Goal: Transaction & Acquisition: Purchase product/service

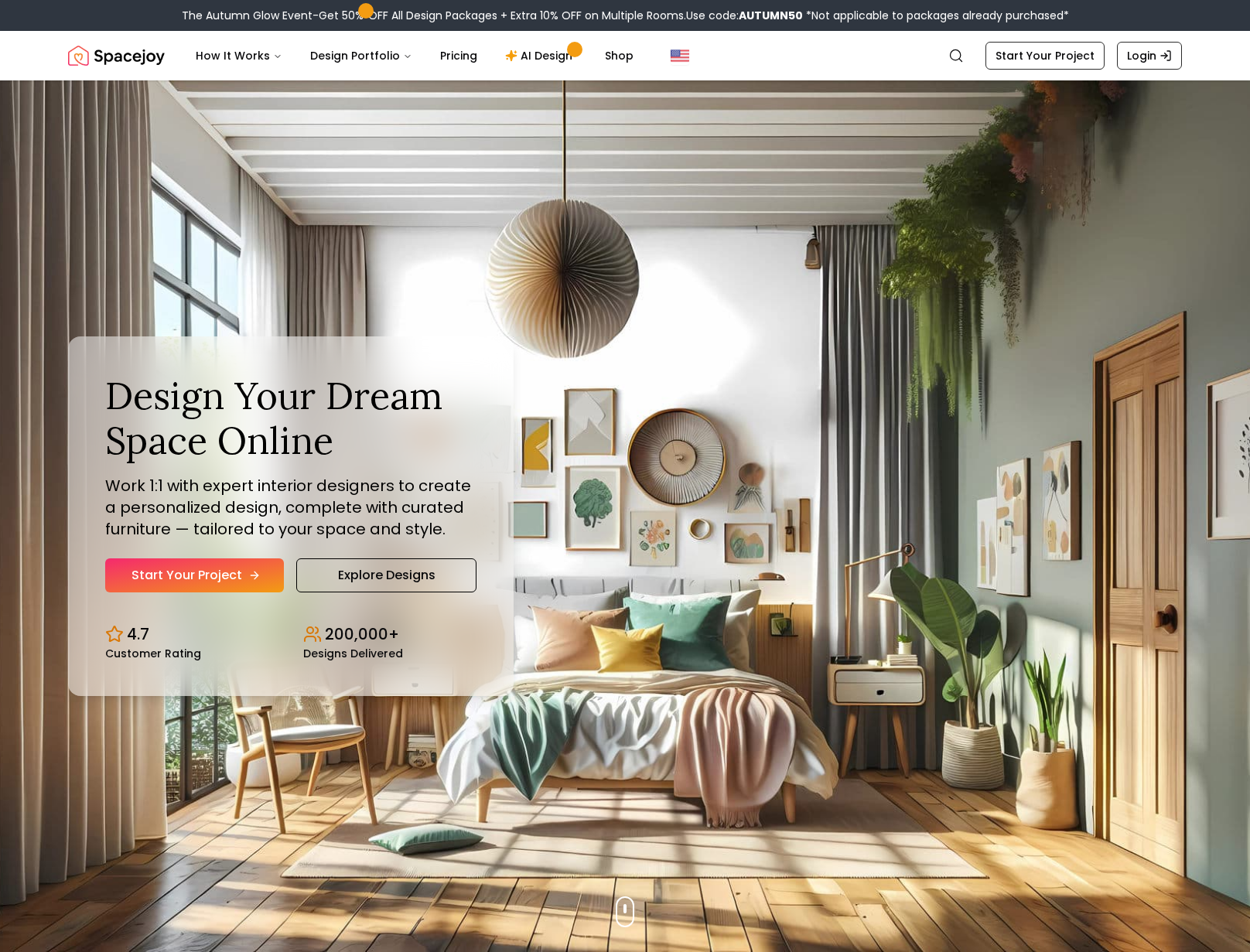
click at [260, 561] on link "Start Your Project" at bounding box center [194, 576] width 179 height 34
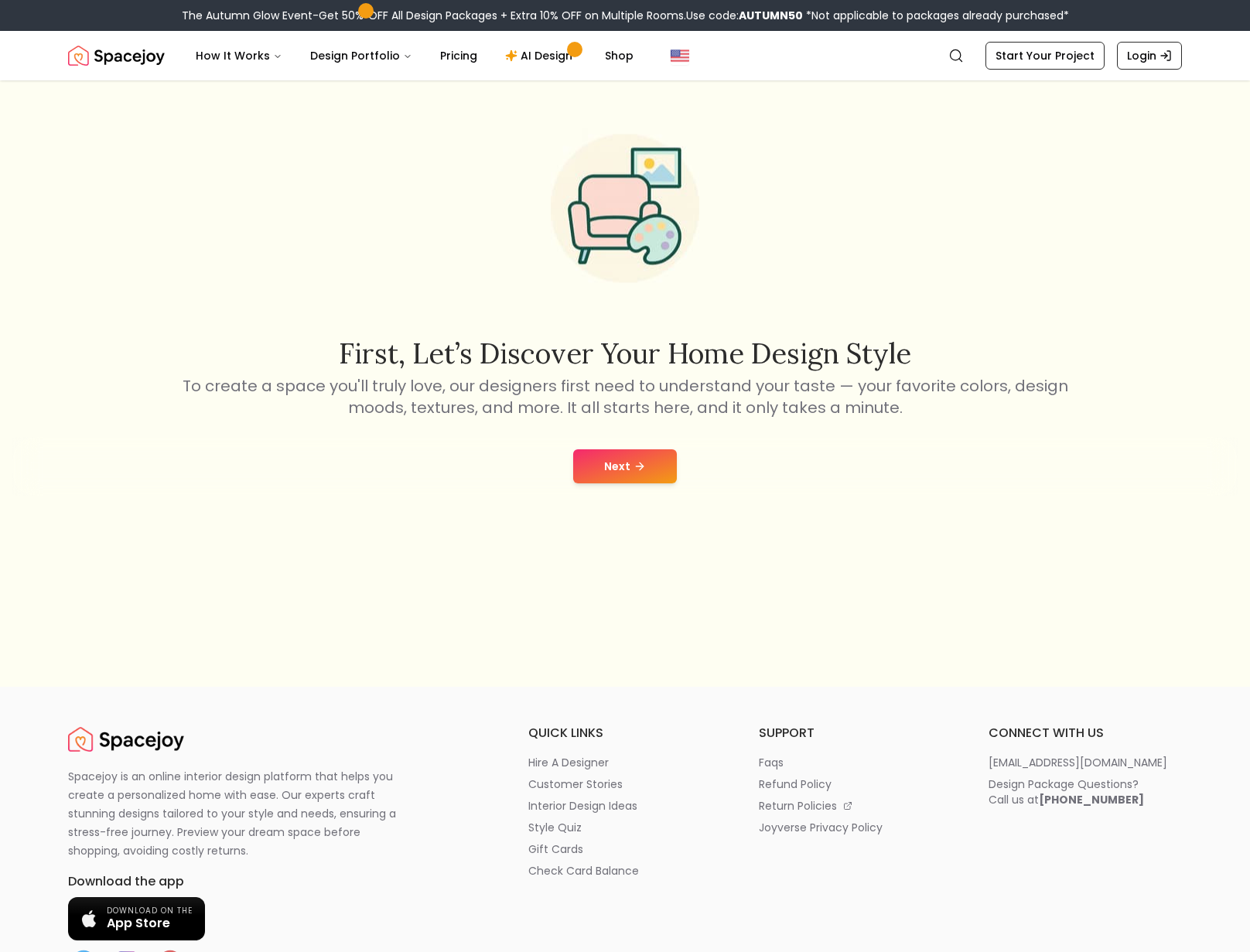
scroll to position [309, 0]
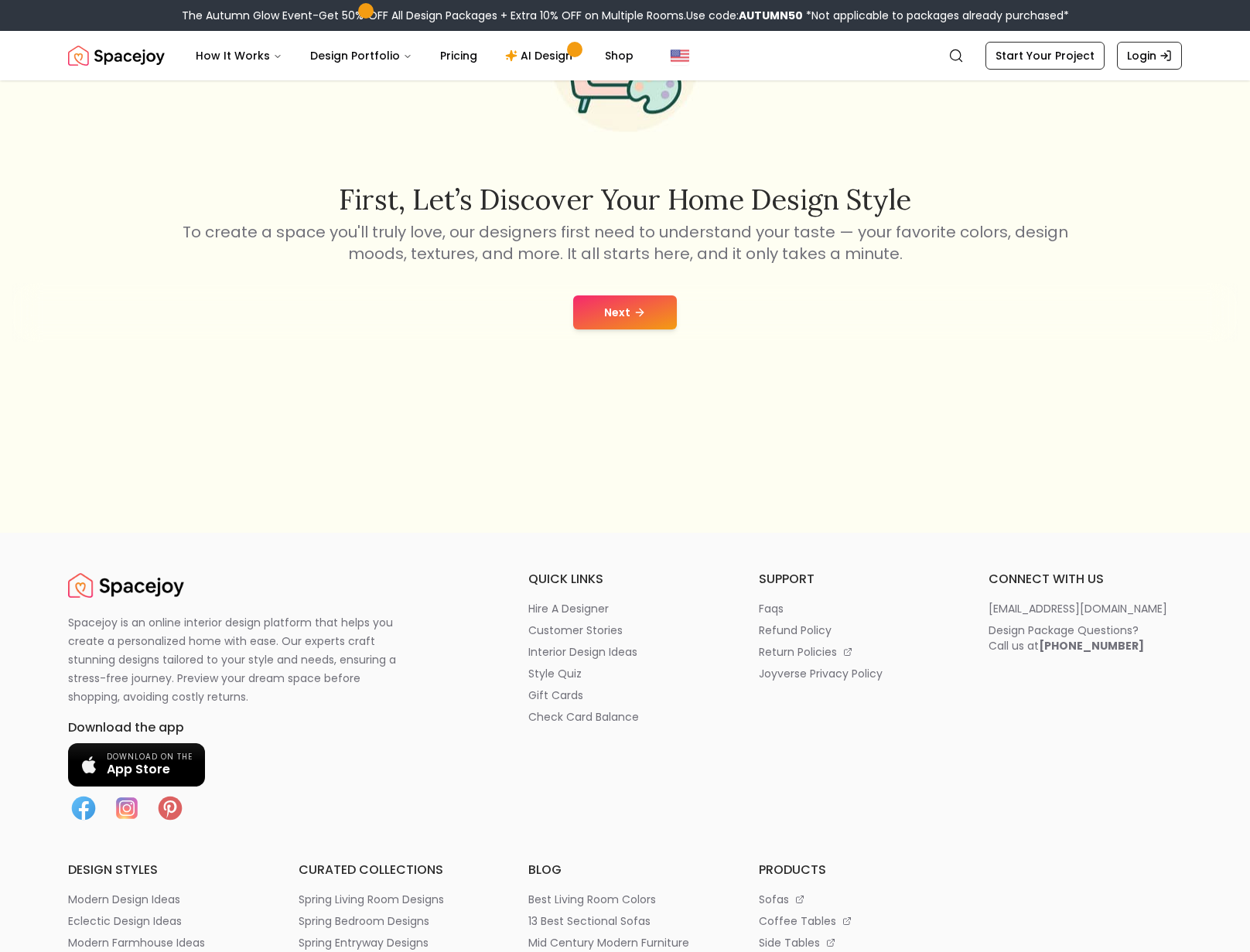
click at [626, 330] on button "Next" at bounding box center [624, 313] width 103 height 34
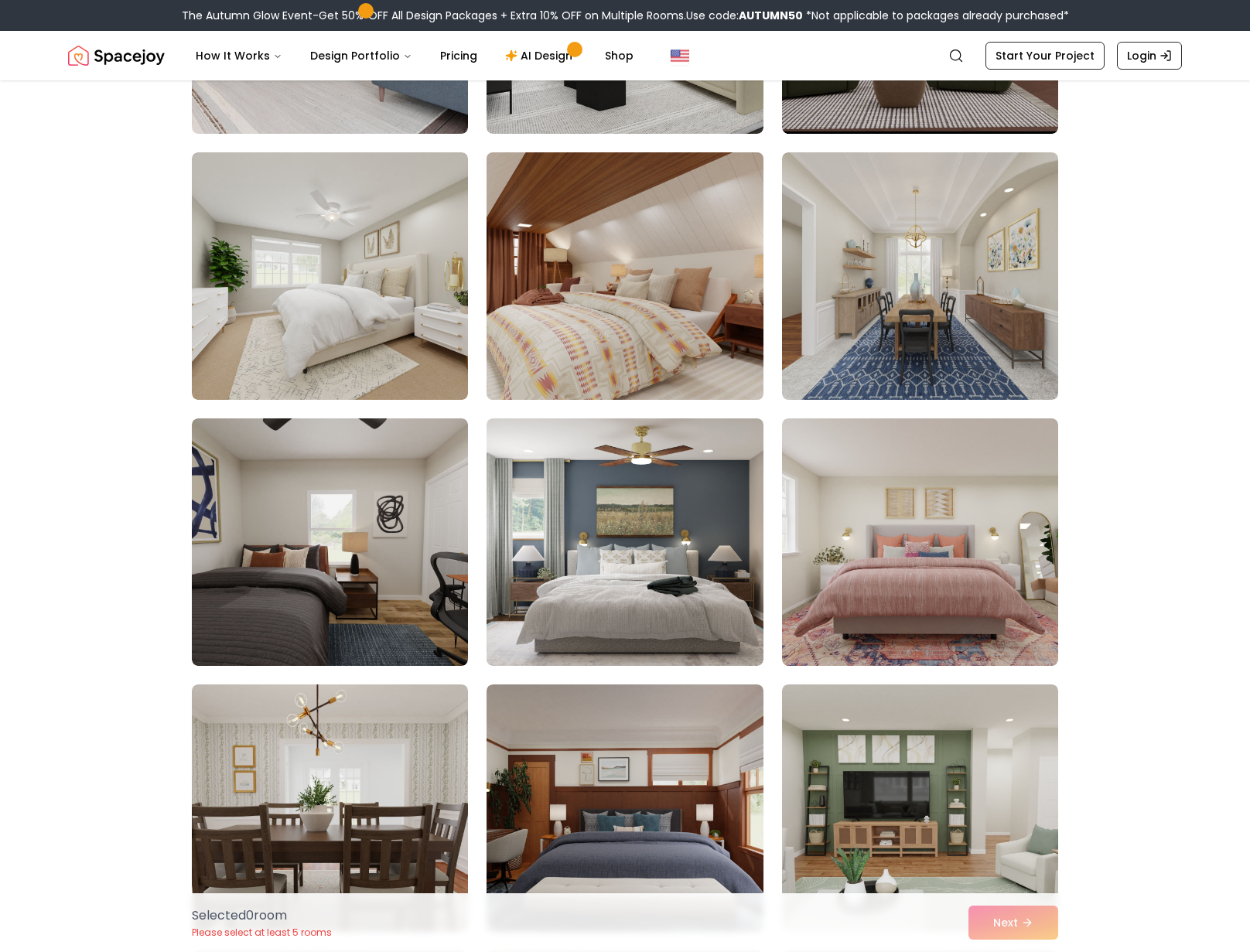
scroll to position [1625, 0]
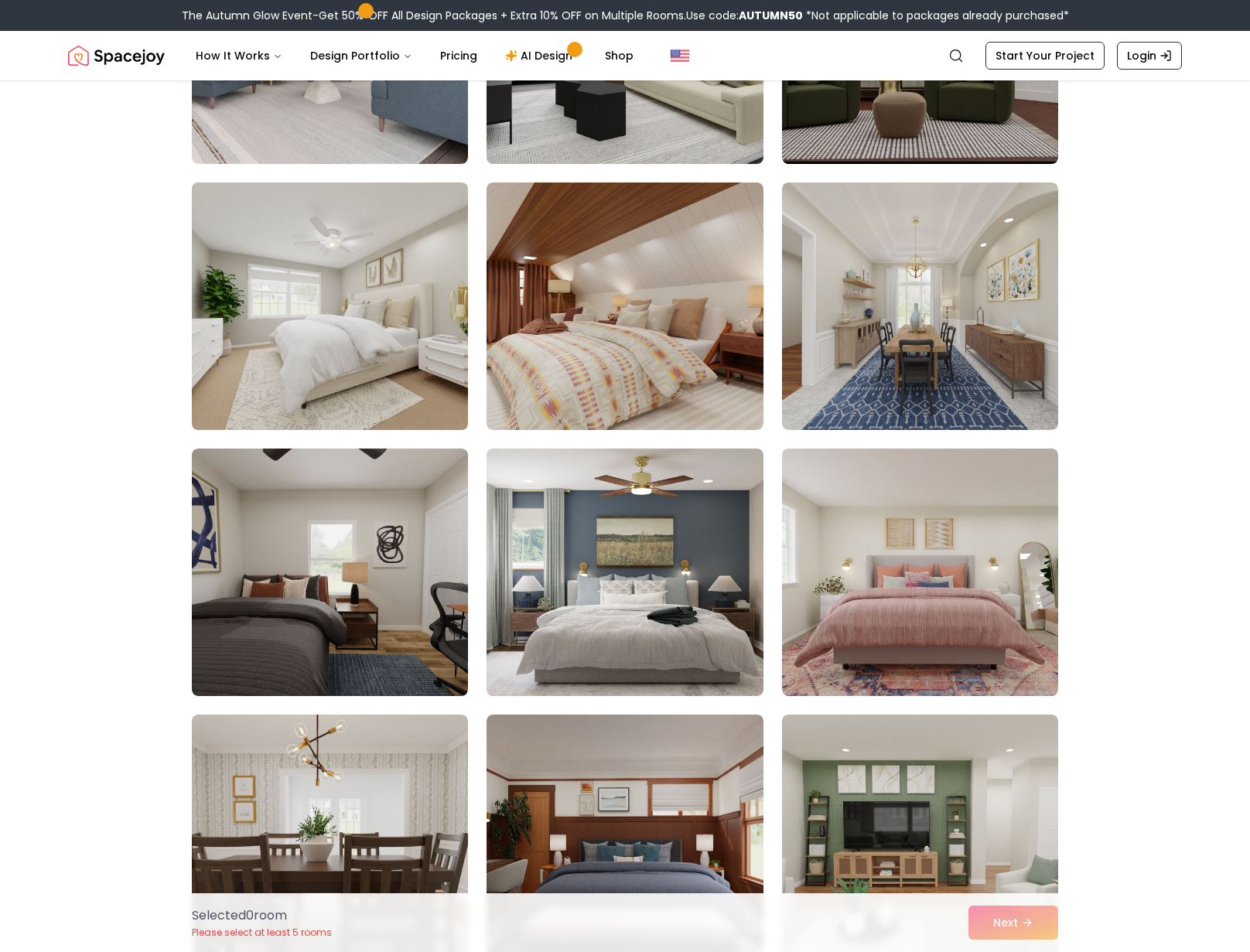
click at [404, 371] on img at bounding box center [330, 305] width 290 height 260
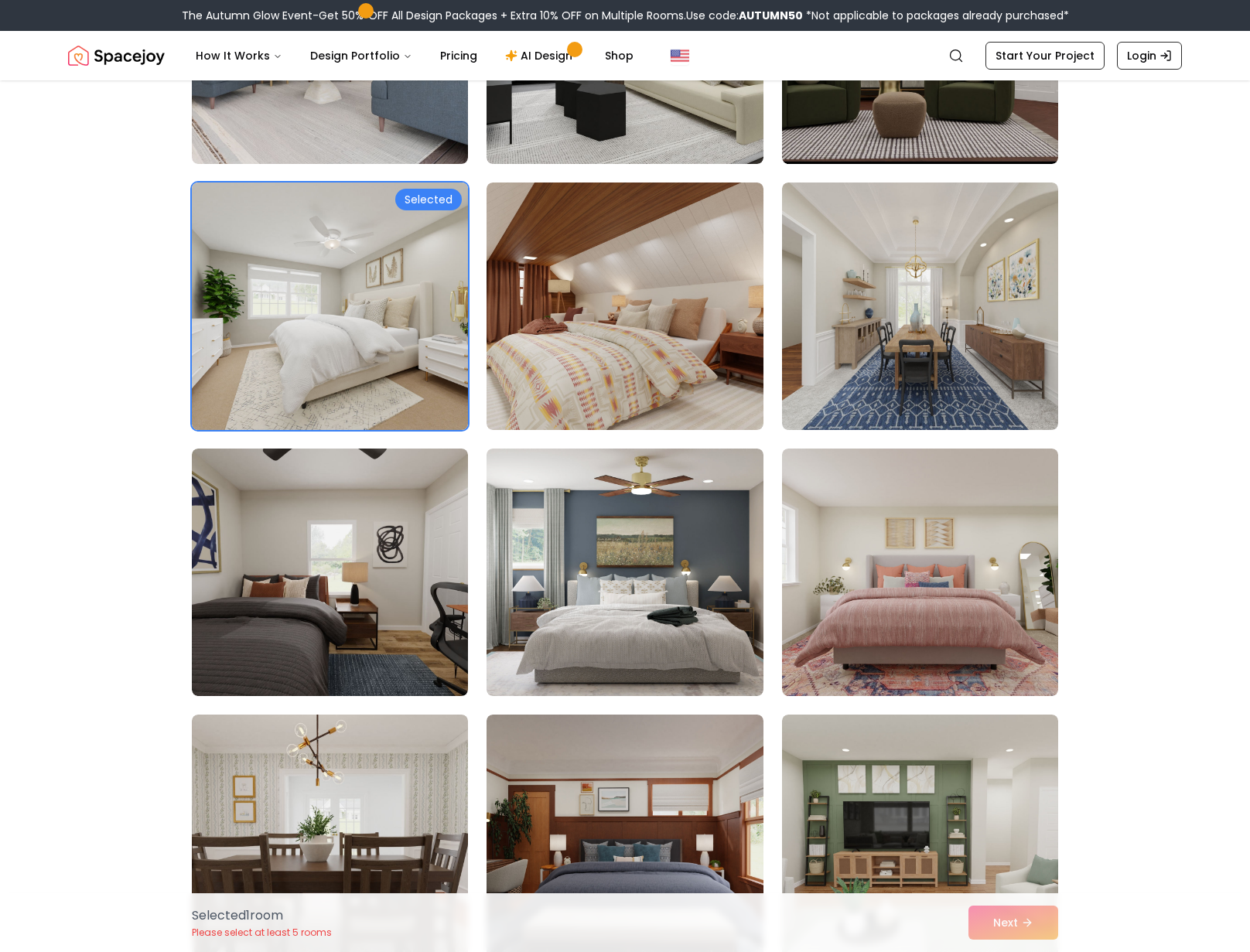
click at [348, 294] on img at bounding box center [330, 305] width 290 height 260
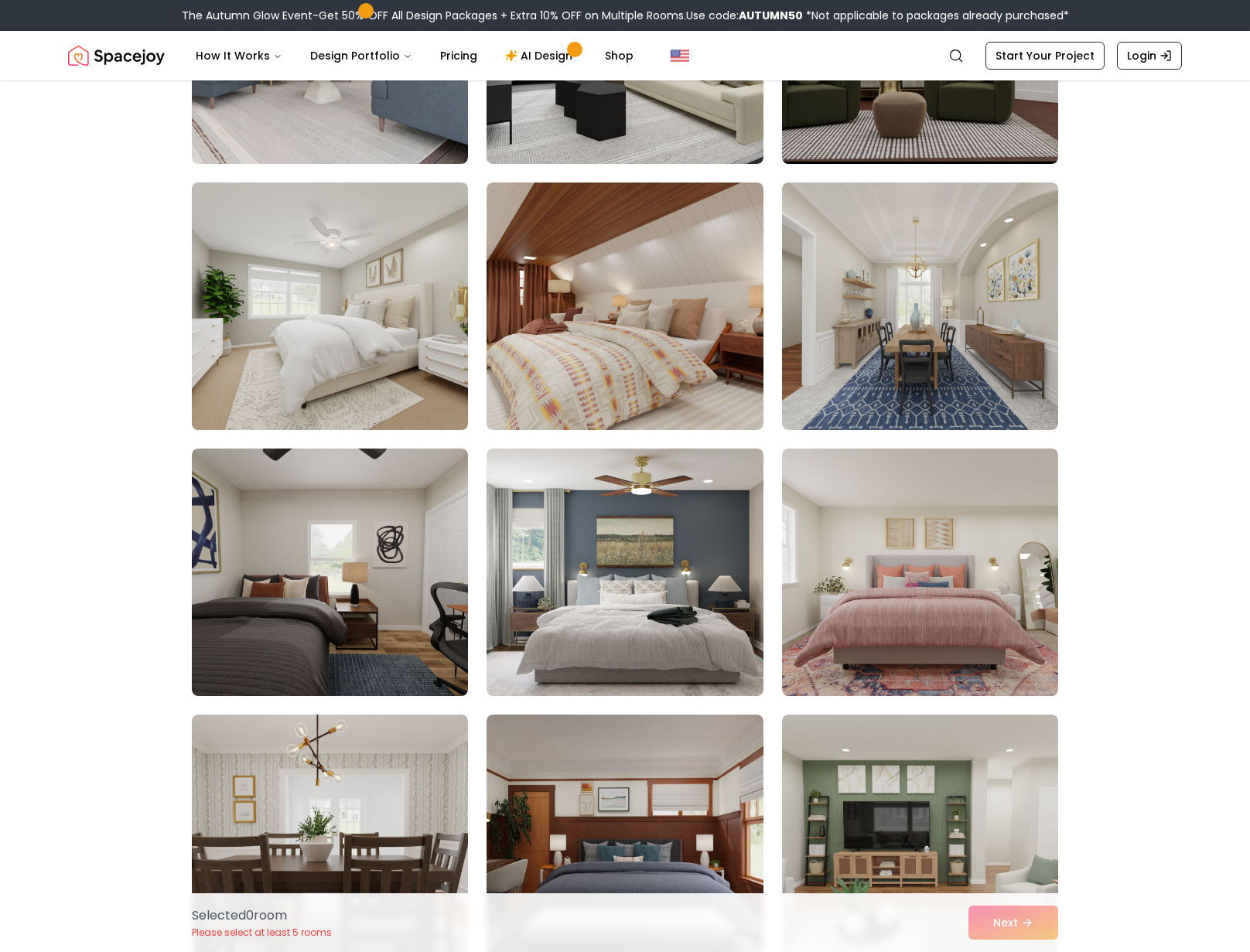
click at [327, 333] on img at bounding box center [330, 305] width 290 height 260
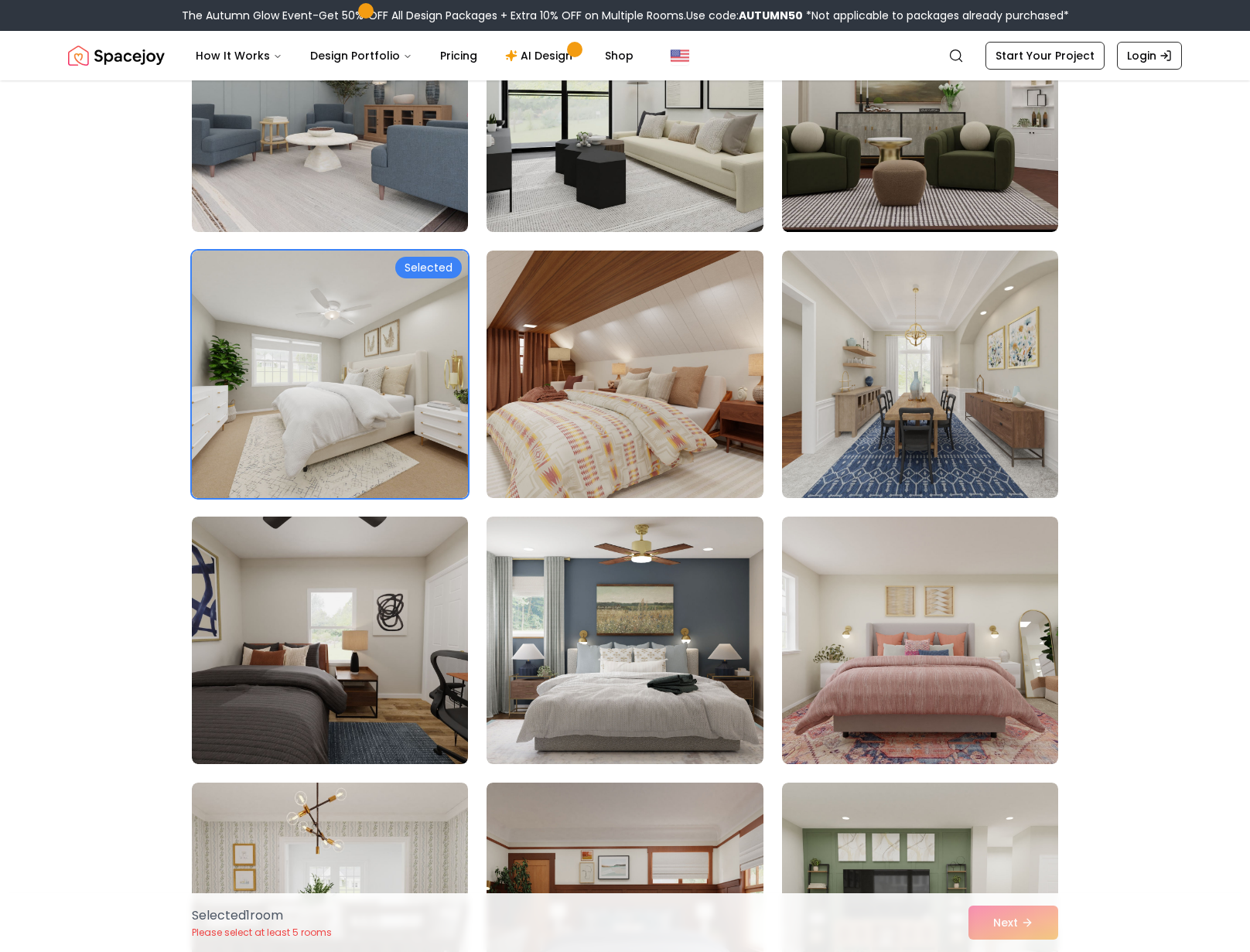
scroll to position [1315, 0]
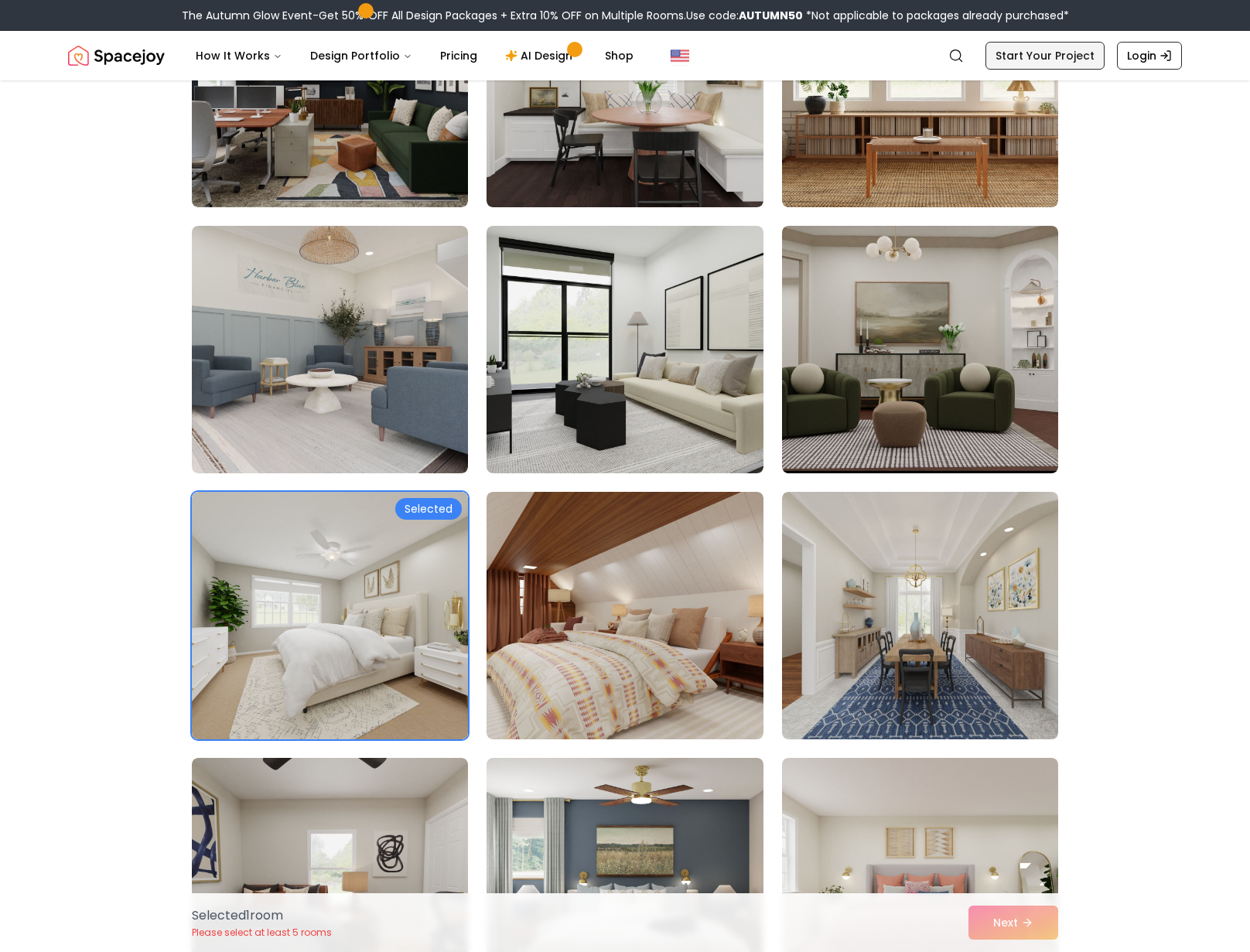
click at [1077, 59] on link "Start Your Project" at bounding box center [1044, 56] width 119 height 28
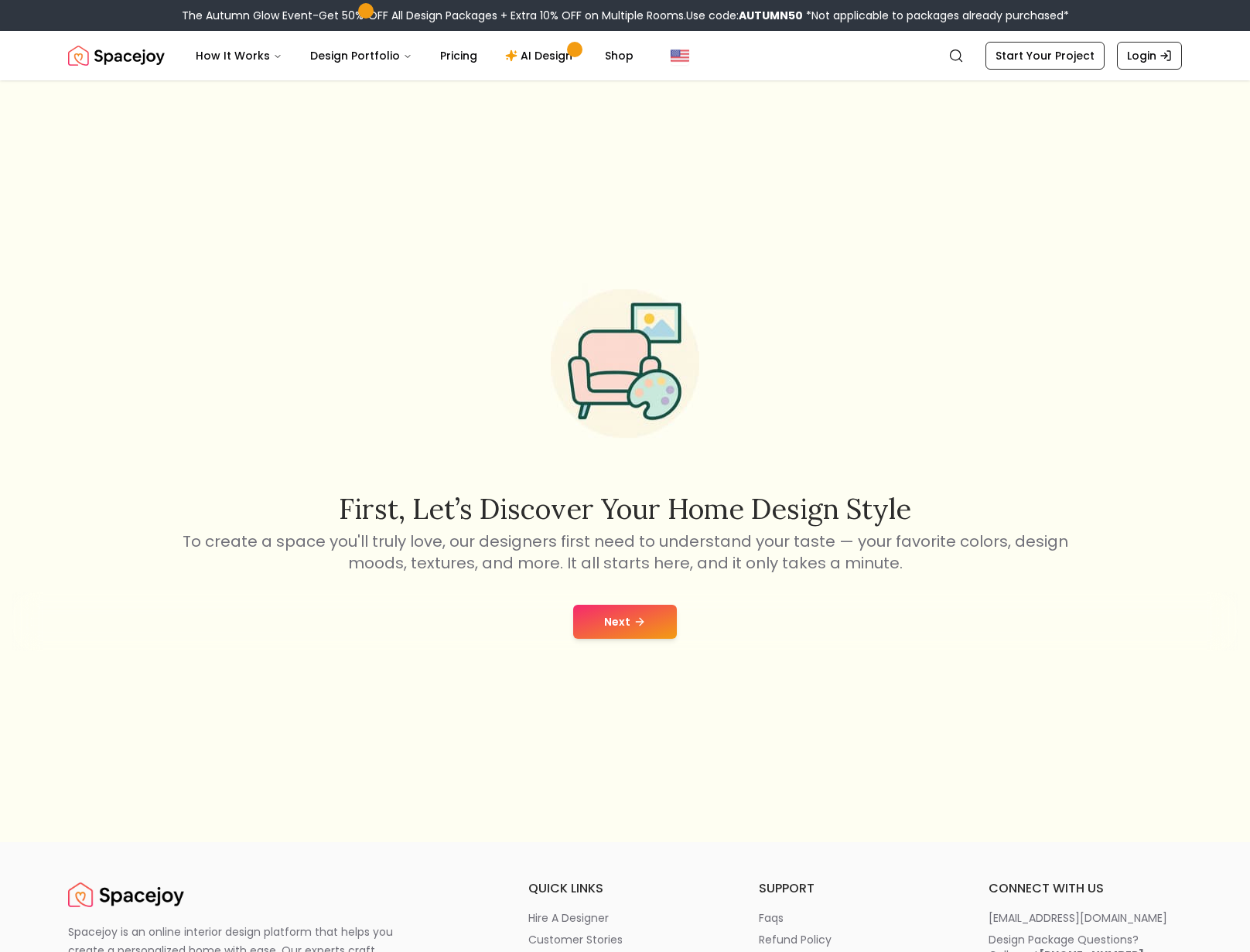
click at [640, 604] on div "Next" at bounding box center [625, 621] width 1225 height 58
click at [638, 613] on button "Next" at bounding box center [624, 621] width 103 height 34
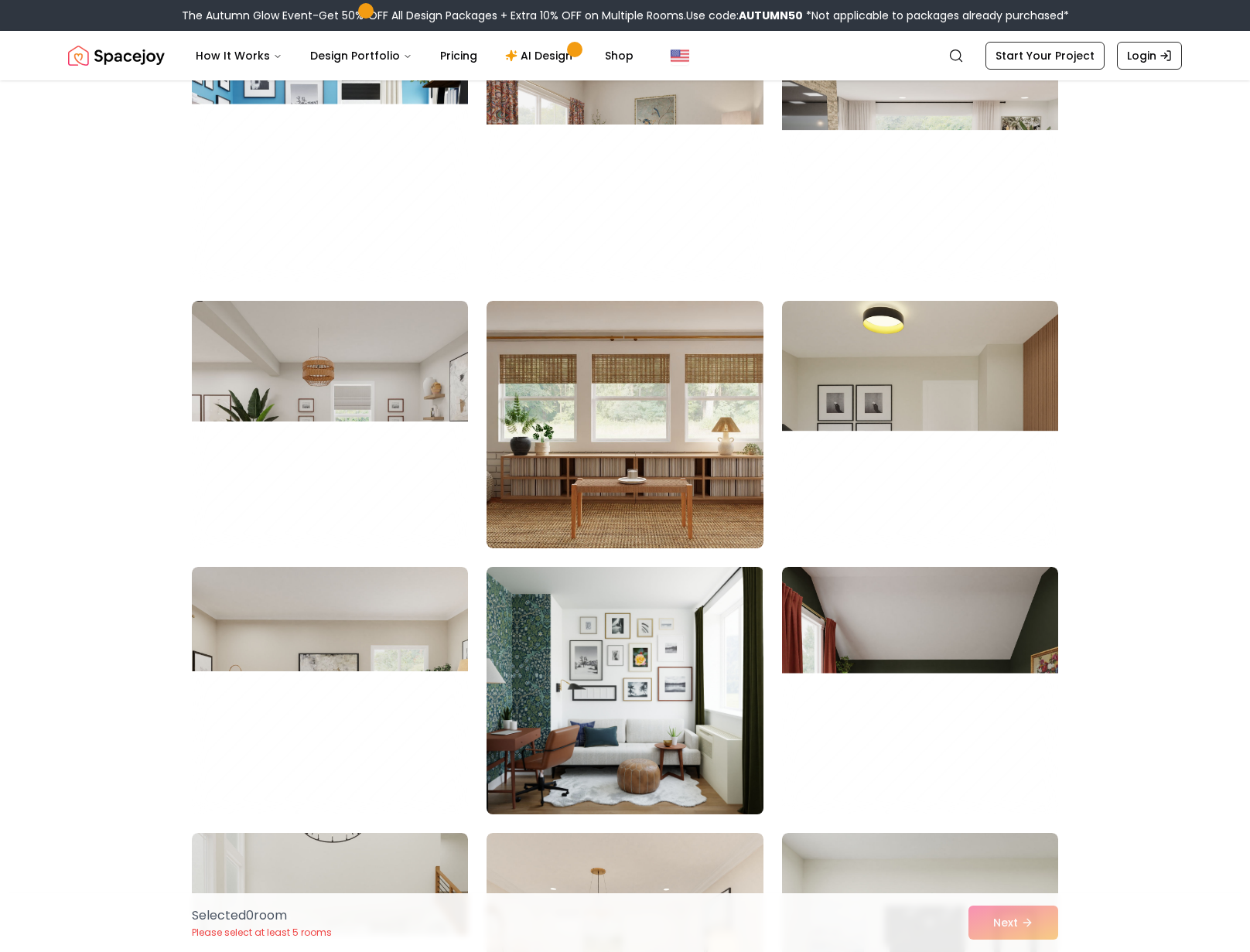
scroll to position [5646, 0]
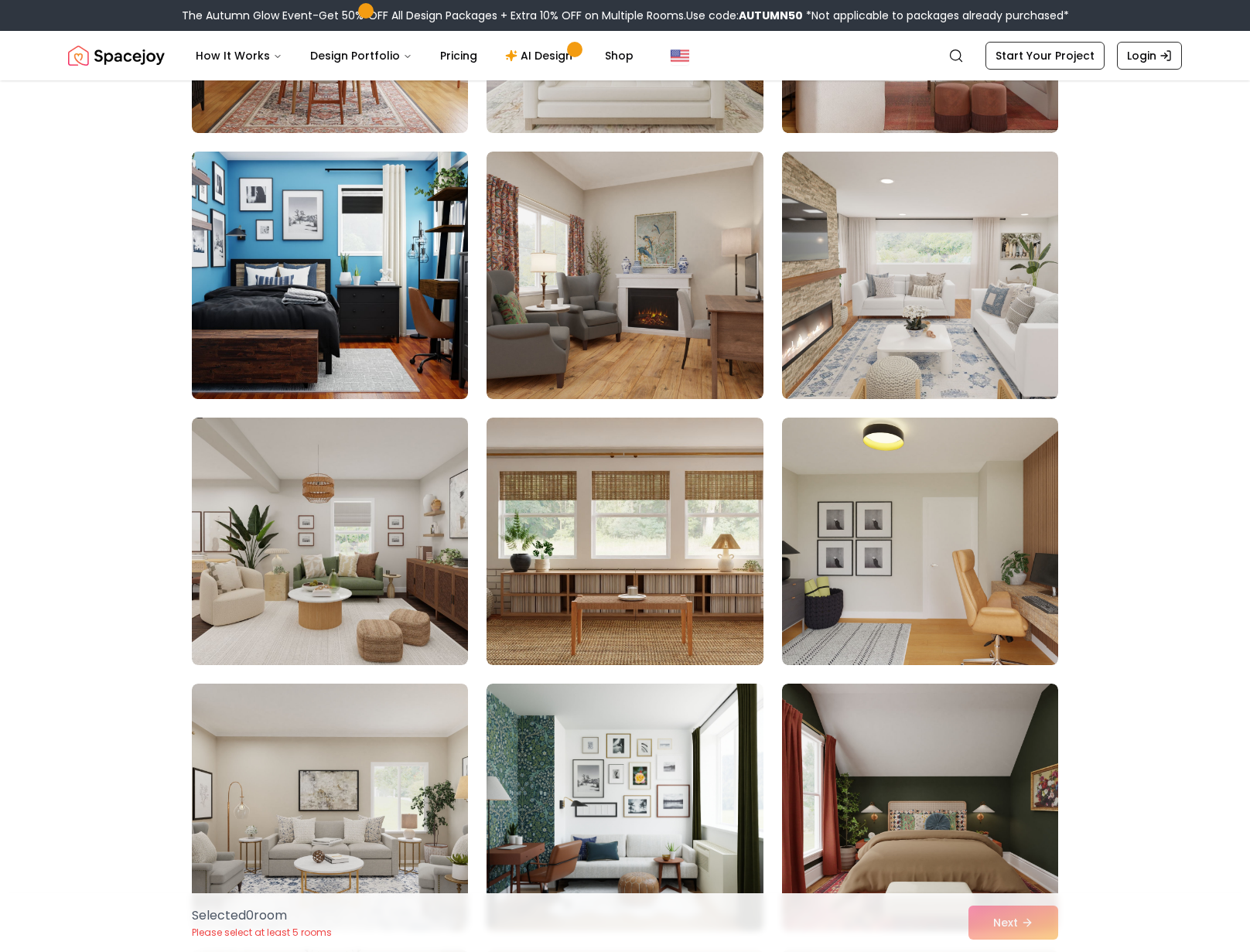
click at [365, 283] on img at bounding box center [330, 275] width 290 height 260
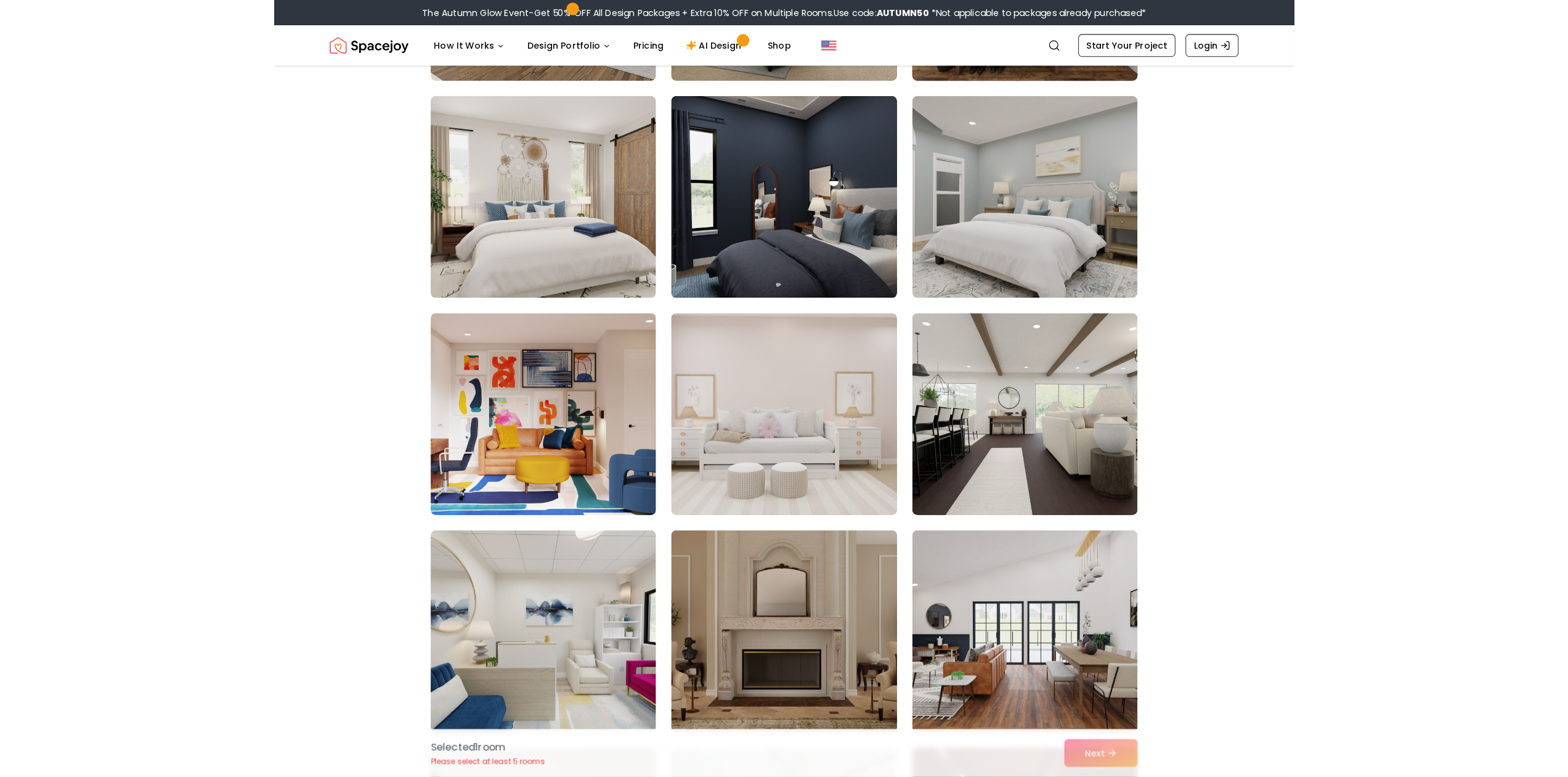
scroll to position [3204, 0]
